Goal: Task Accomplishment & Management: Use online tool/utility

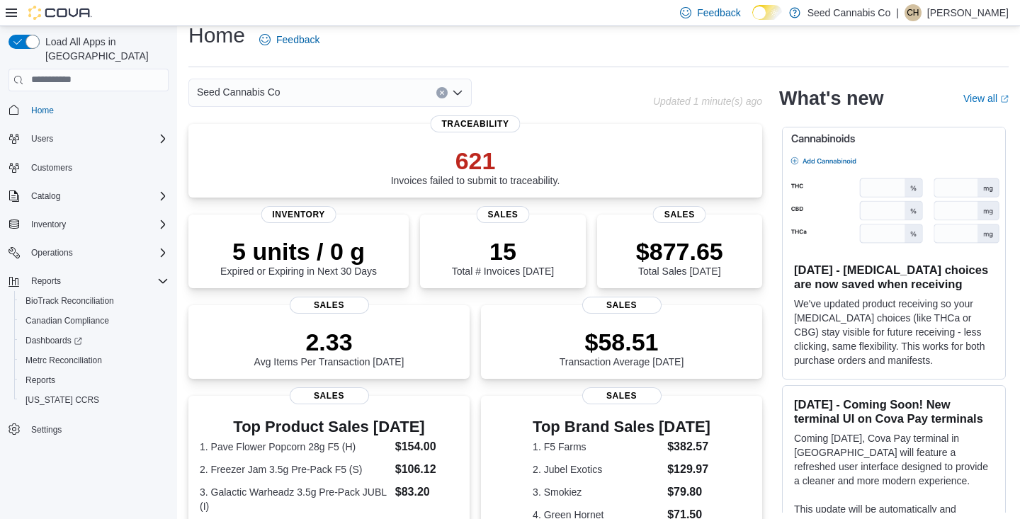
scroll to position [22, 0]
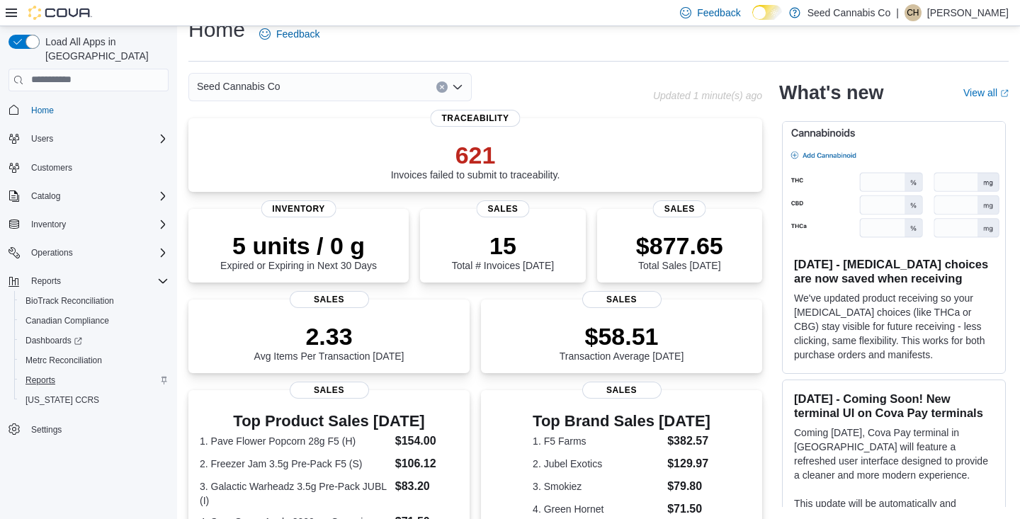
click at [36, 375] on span "Reports" at bounding box center [40, 380] width 30 height 11
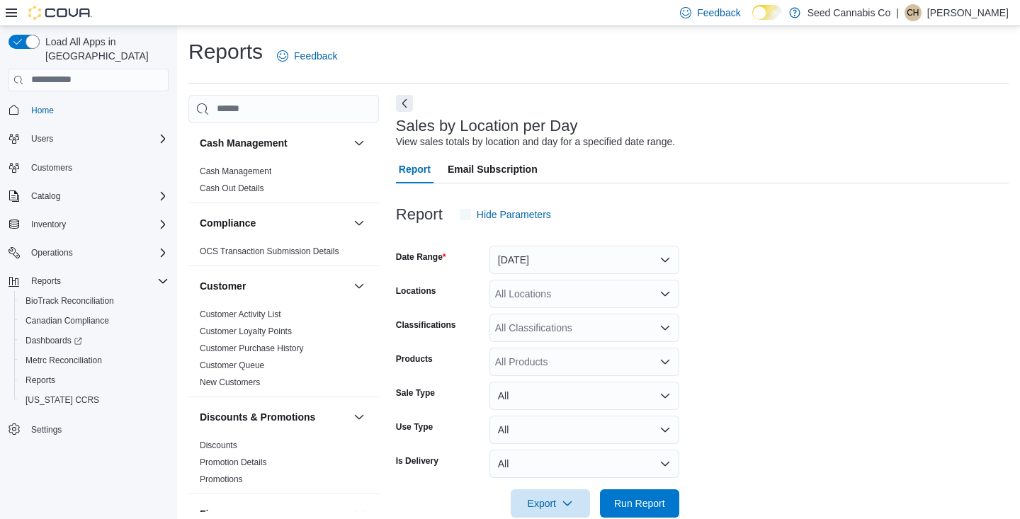
scroll to position [26, 0]
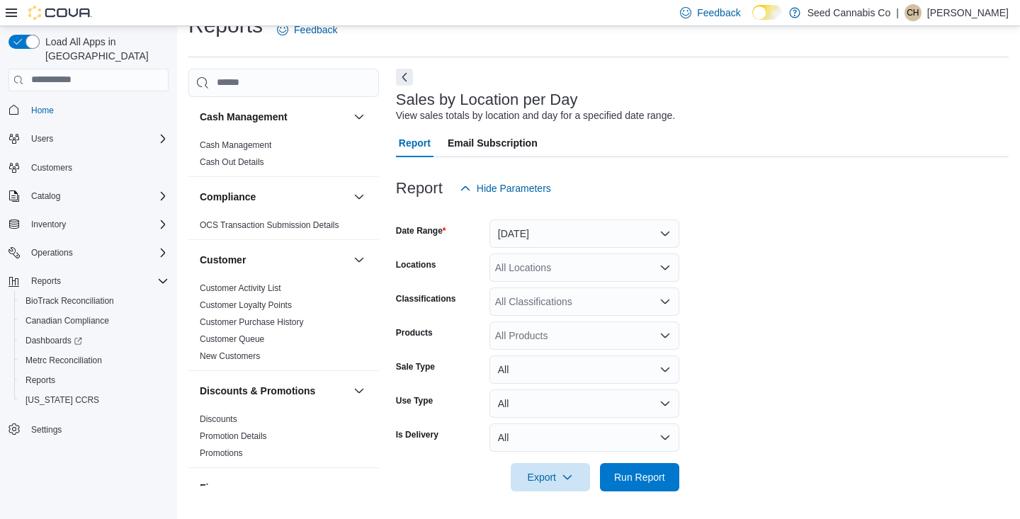
click at [504, 227] on button "Yesterday" at bounding box center [584, 234] width 190 height 28
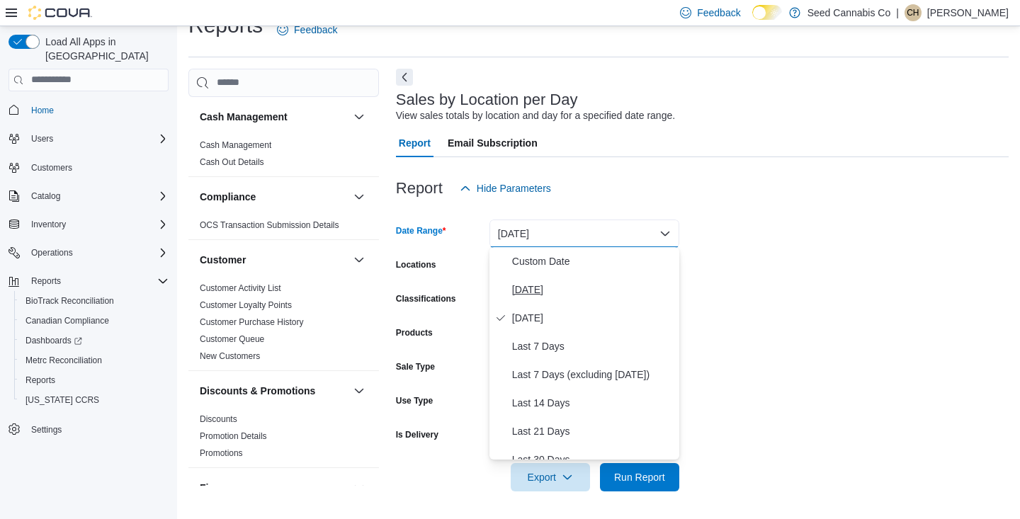
click at [512, 293] on span "Today" at bounding box center [592, 289] width 161 height 17
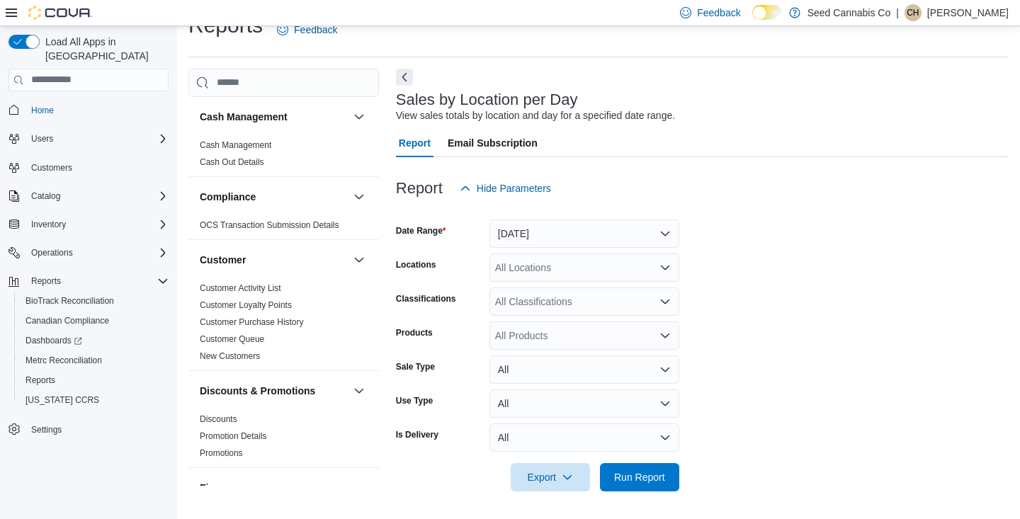
click at [755, 309] on form "Date Range Today Locations All Locations Classifications All Classifications Pr…" at bounding box center [702, 347] width 613 height 289
click at [630, 470] on span "Run Report" at bounding box center [639, 476] width 51 height 14
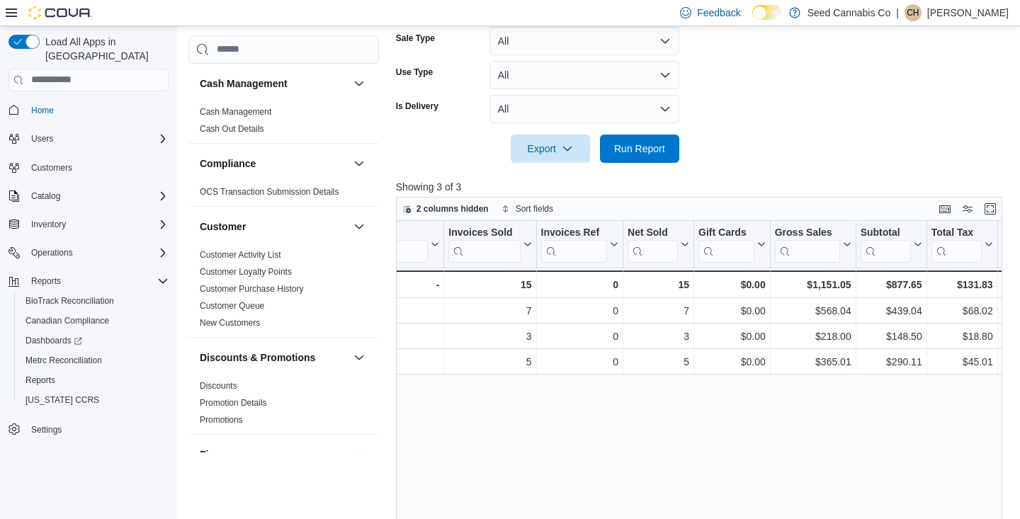
scroll to position [0, 236]
click at [706, 139] on form "Date Range Today Locations All Locations Classifications All Classifications Pr…" at bounding box center [702, 18] width 613 height 289
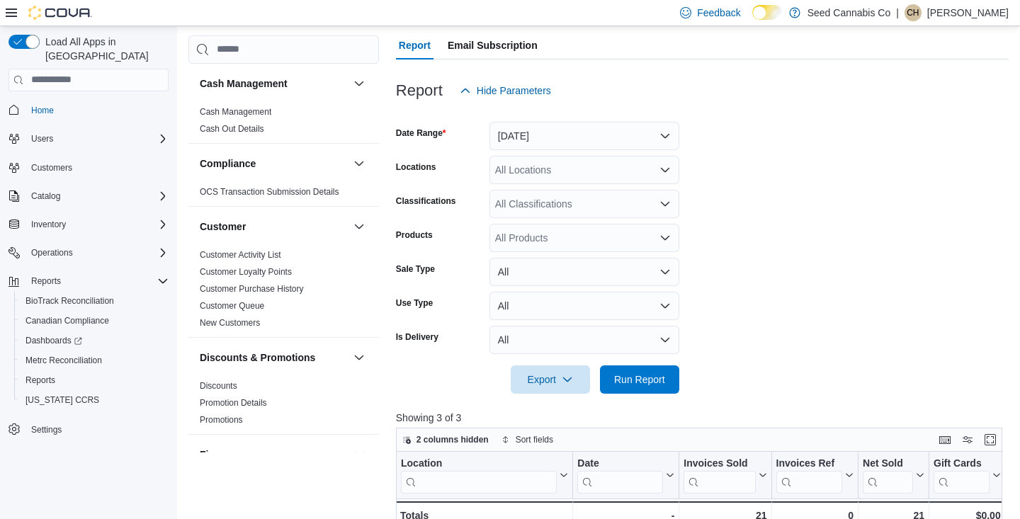
scroll to position [190, 0]
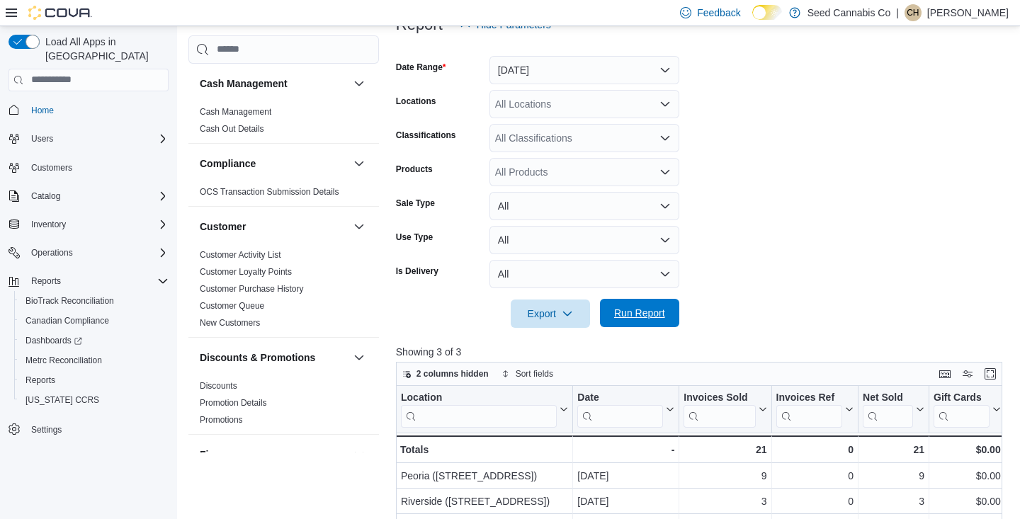
click at [631, 312] on span "Run Report" at bounding box center [639, 313] width 51 height 14
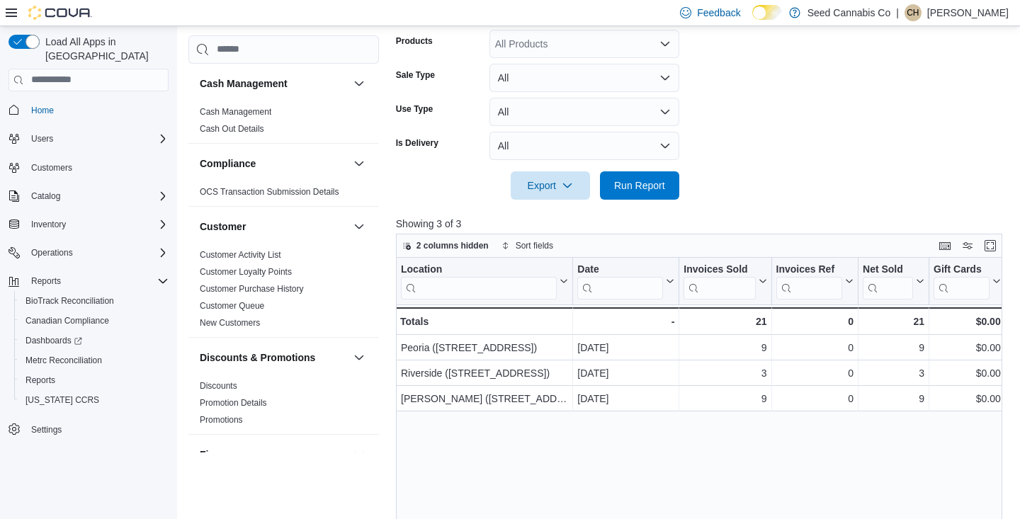
scroll to position [0, 0]
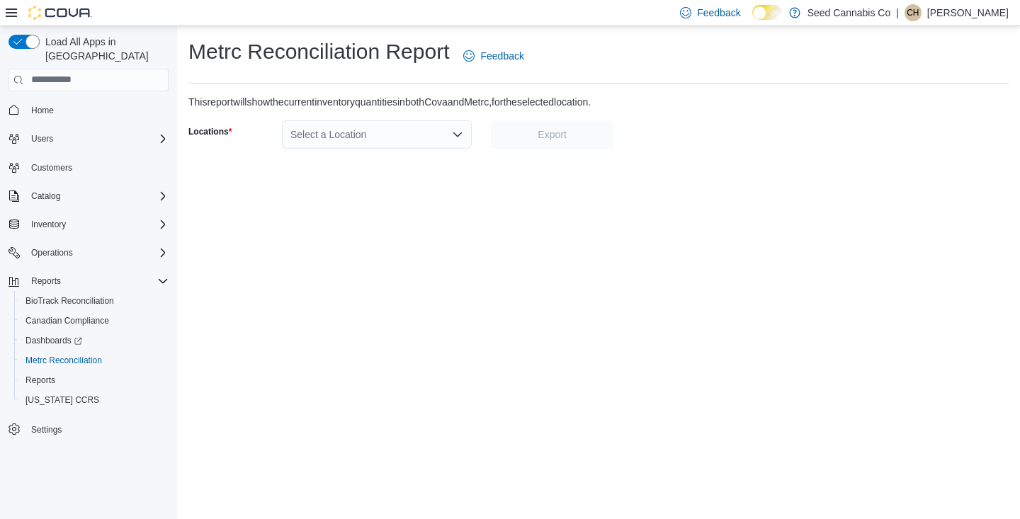
click at [370, 142] on div "Select a Location" at bounding box center [377, 134] width 190 height 28
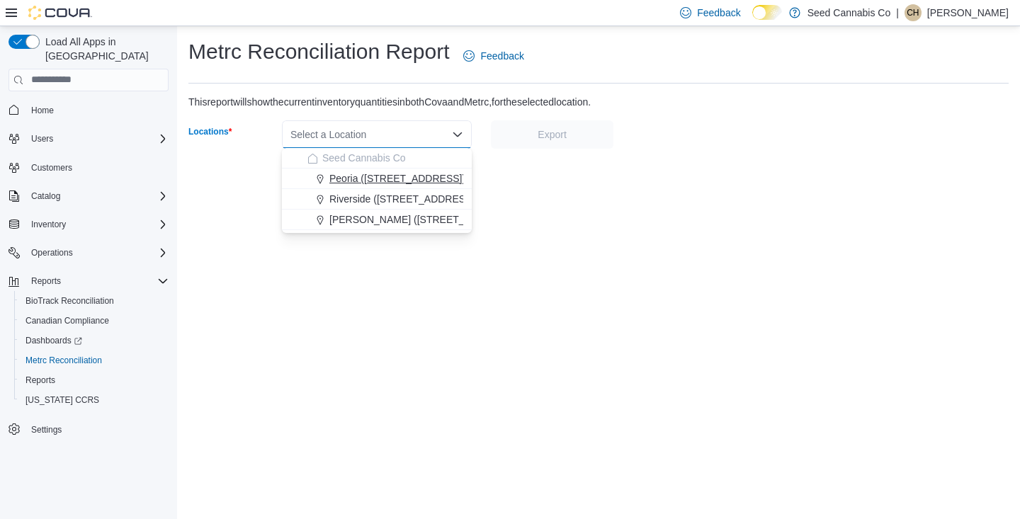
click at [365, 171] on span "Peoria (623 S Peoria Ave)" at bounding box center [397, 178] width 136 height 14
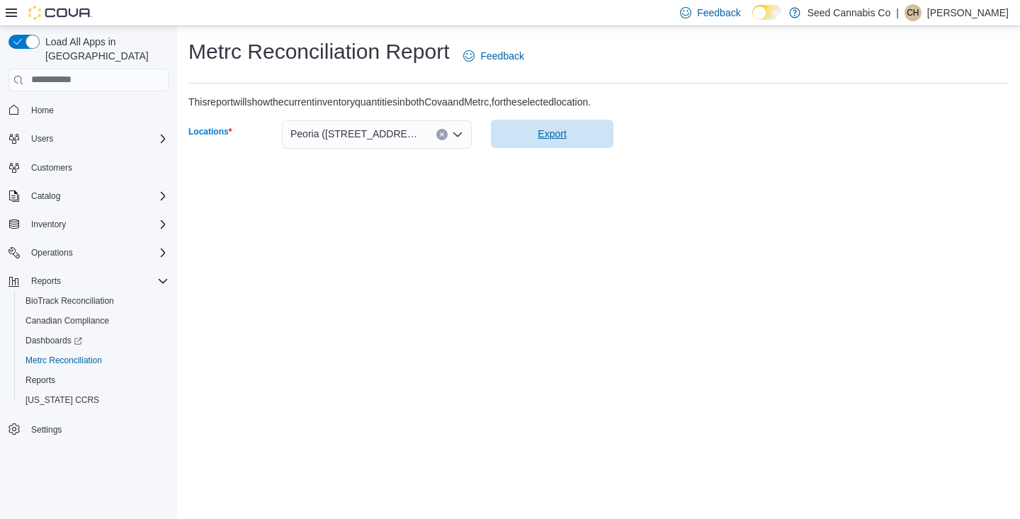
click at [545, 132] on span "Export" at bounding box center [551, 134] width 28 height 14
